Goal: Find specific page/section: Find specific page/section

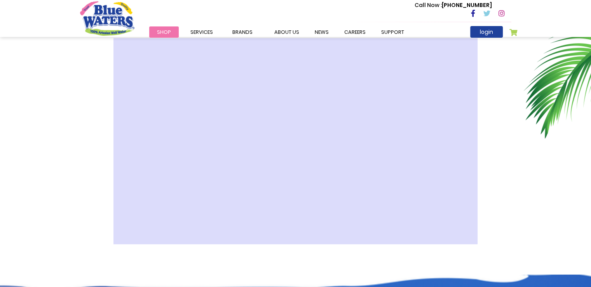
scroll to position [233, 0]
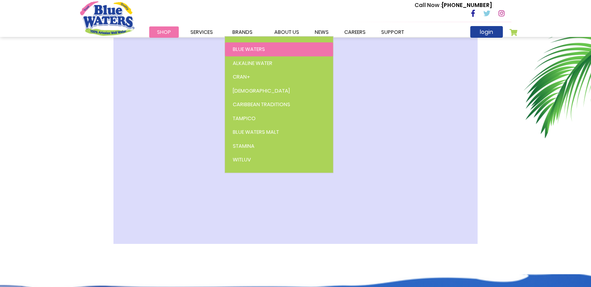
click at [241, 45] on link "Blue Waters" at bounding box center [279, 49] width 108 height 14
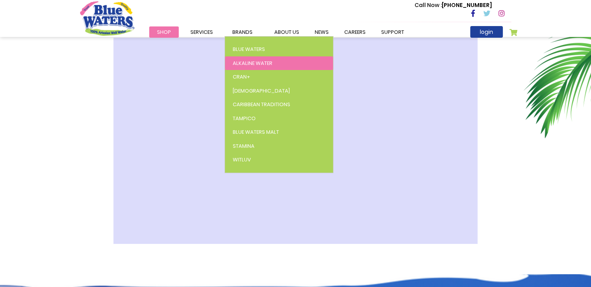
click at [241, 57] on link "Alkaline Water" at bounding box center [279, 63] width 108 height 14
